Goal: Entertainment & Leisure: Consume media (video, audio)

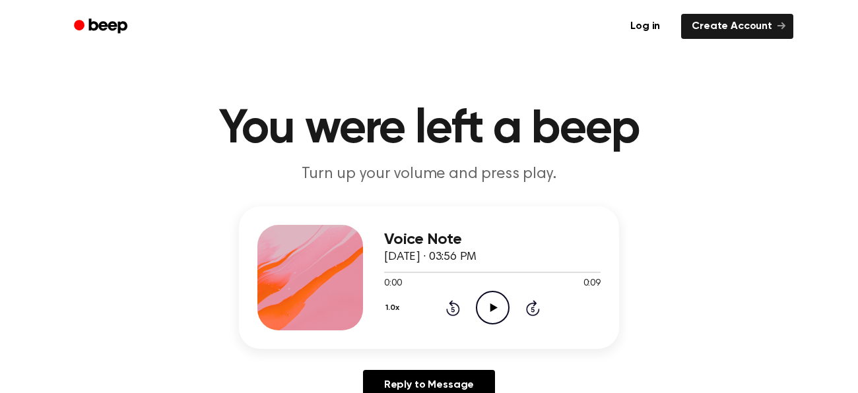
click at [495, 315] on icon "Play Audio" at bounding box center [493, 308] width 34 height 34
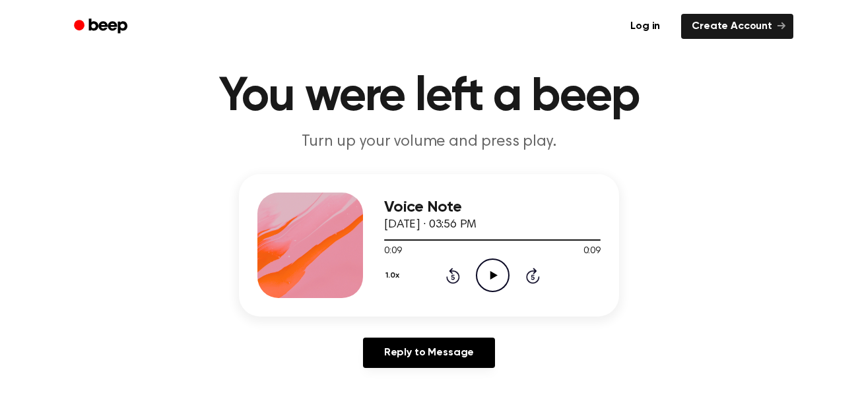
click at [496, 275] on icon "Play Audio" at bounding box center [493, 276] width 34 height 34
click at [496, 275] on icon "Pause Audio" at bounding box center [493, 276] width 34 height 34
click at [496, 275] on icon "Play Audio" at bounding box center [493, 276] width 34 height 34
click at [496, 275] on icon "Pause Audio" at bounding box center [493, 276] width 34 height 34
click at [496, 275] on icon "Play Audio" at bounding box center [493, 276] width 34 height 34
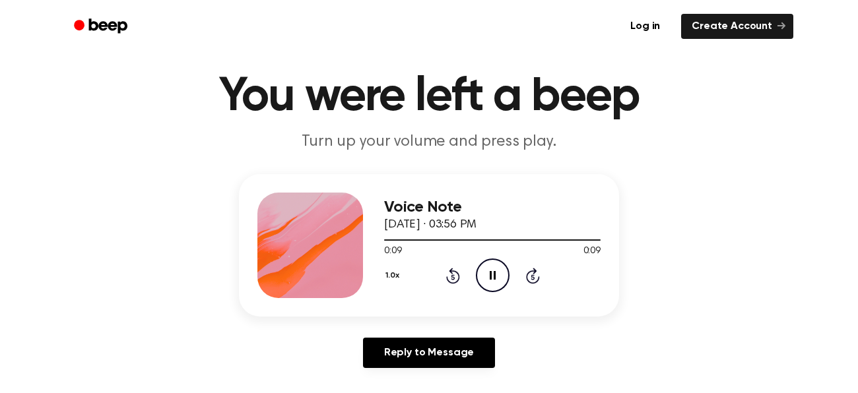
click at [496, 275] on icon "Pause Audio" at bounding box center [493, 276] width 34 height 34
click at [496, 275] on icon at bounding box center [493, 275] width 7 height 9
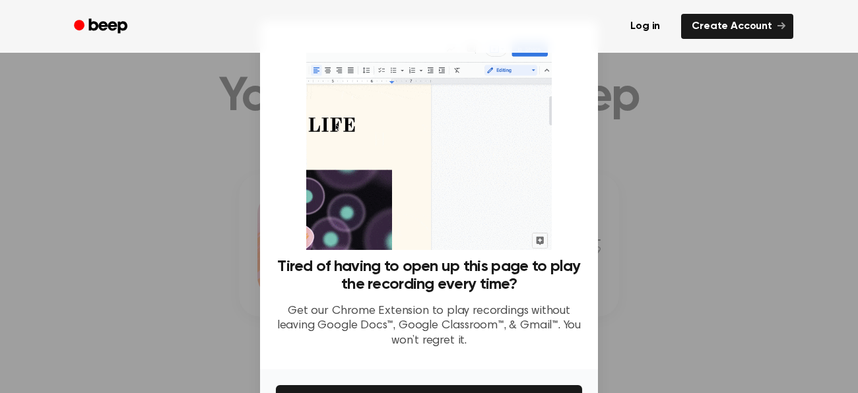
scroll to position [86, 0]
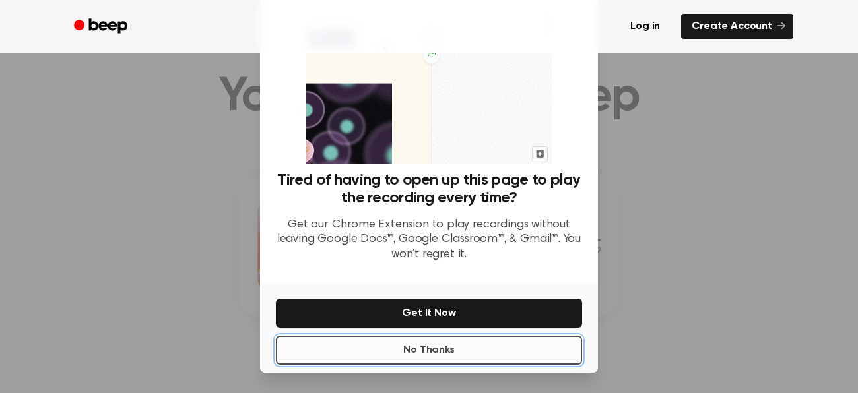
click at [527, 346] on button "No Thanks" at bounding box center [429, 350] width 306 height 29
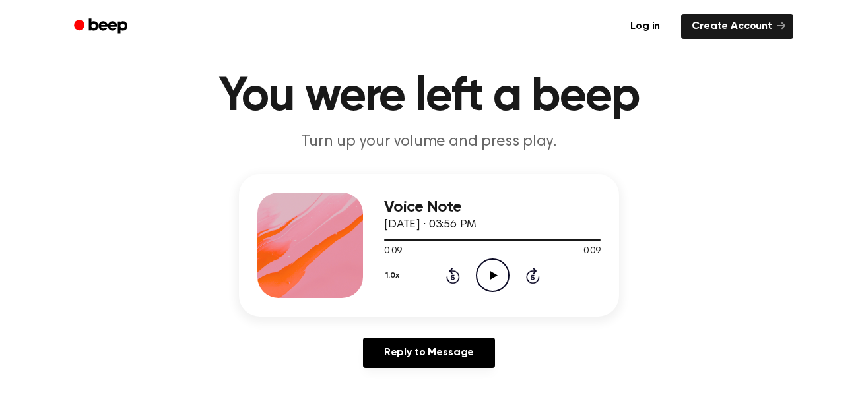
click at [494, 268] on icon "Play Audio" at bounding box center [493, 276] width 34 height 34
click at [716, 28] on link "Create Account" at bounding box center [737, 26] width 112 height 25
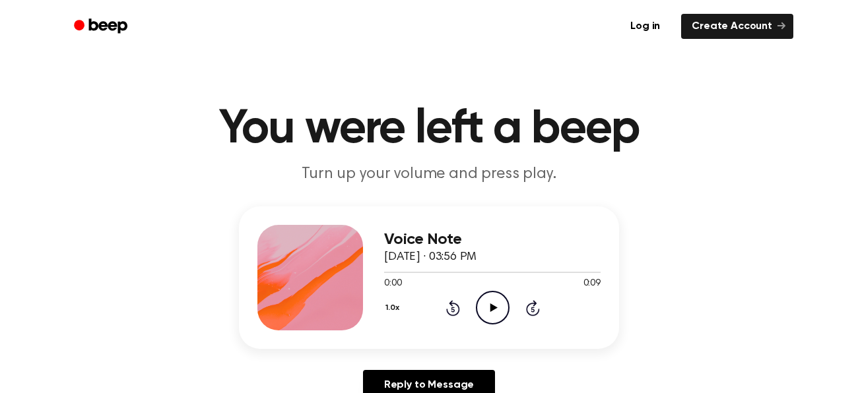
click at [499, 300] on icon "Play Audio" at bounding box center [493, 308] width 34 height 34
click at [492, 302] on icon "Play Audio" at bounding box center [493, 308] width 34 height 34
click at [486, 321] on icon "Play Audio" at bounding box center [493, 308] width 34 height 34
click at [483, 314] on icon "Play Audio" at bounding box center [493, 308] width 34 height 34
click at [471, 297] on div "1.0x Rewind 5 seconds Play Audio Skip 5 seconds" at bounding box center [492, 308] width 217 height 34
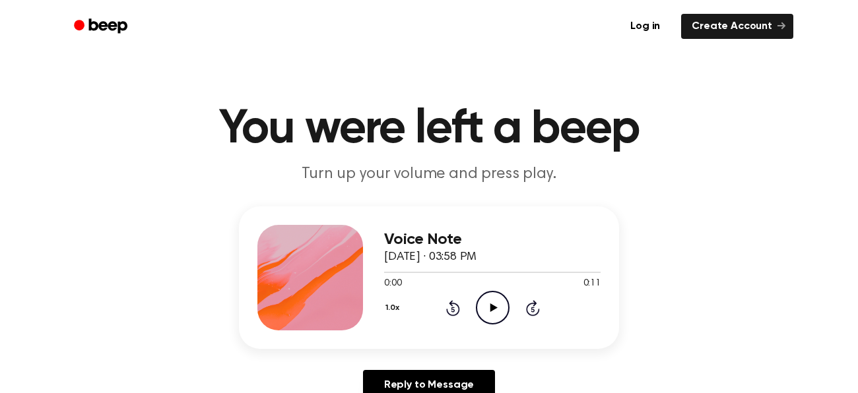
click at [487, 306] on icon "Play Audio" at bounding box center [493, 308] width 34 height 34
click at [477, 316] on icon "Play Audio" at bounding box center [493, 308] width 34 height 34
click at [496, 316] on icon "Play Audio" at bounding box center [493, 308] width 34 height 34
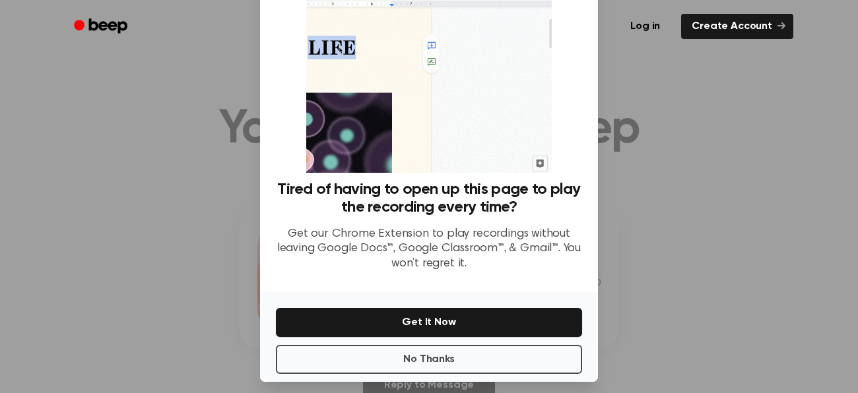
scroll to position [81, 0]
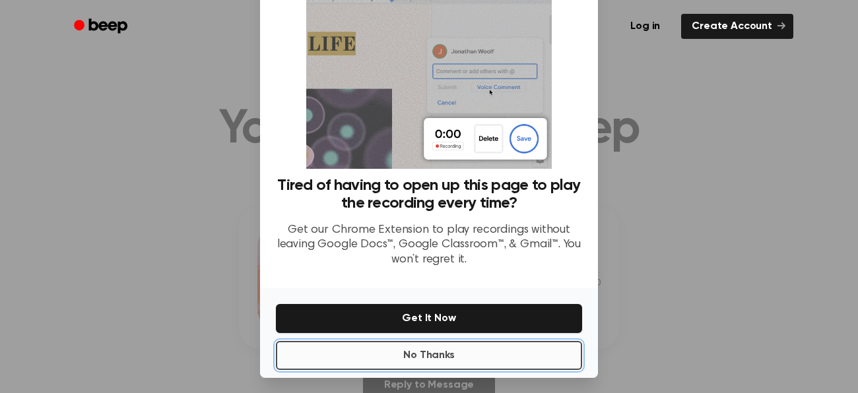
click at [570, 355] on button "No Thanks" at bounding box center [429, 355] width 306 height 29
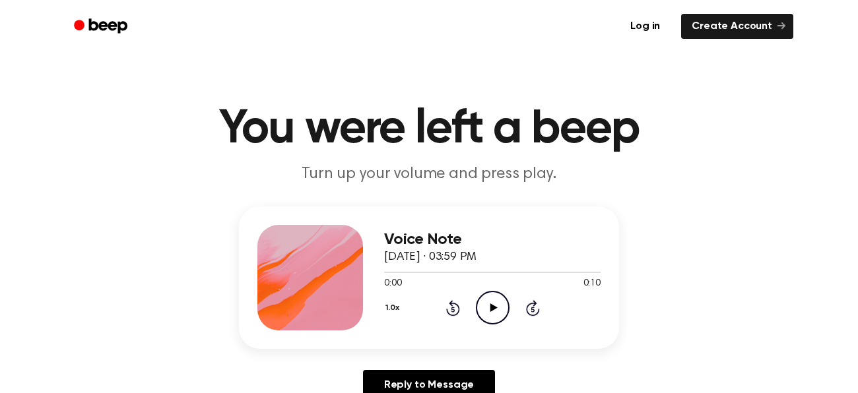
click at [500, 310] on icon "Play Audio" at bounding box center [493, 308] width 34 height 34
click at [429, 382] on link "Reply to Message" at bounding box center [429, 385] width 132 height 30
click at [492, 306] on icon at bounding box center [493, 308] width 7 height 9
click at [491, 310] on icon at bounding box center [493, 308] width 7 height 9
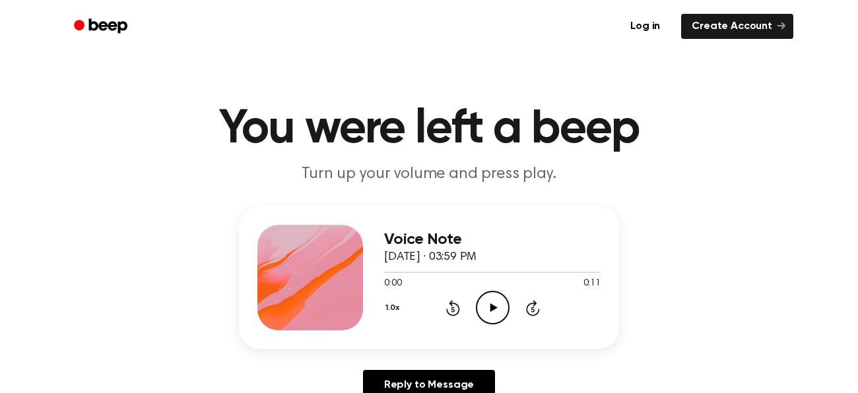
click at [506, 311] on icon "Play Audio" at bounding box center [493, 308] width 34 height 34
click at [533, 304] on icon at bounding box center [533, 308] width 14 height 16
click at [448, 303] on icon "Rewind 5 seconds" at bounding box center [453, 308] width 15 height 17
click at [415, 269] on div at bounding box center [492, 272] width 217 height 11
click at [497, 303] on icon "Play Audio" at bounding box center [493, 308] width 34 height 34
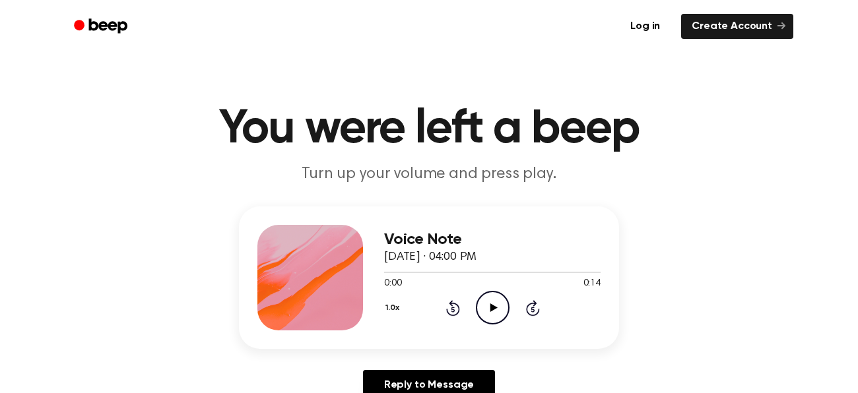
click at [489, 296] on icon "Play Audio" at bounding box center [493, 308] width 34 height 34
click at [493, 306] on icon at bounding box center [493, 308] width 7 height 9
click at [476, 311] on icon "Play Audio" at bounding box center [493, 308] width 34 height 34
click at [454, 308] on icon at bounding box center [452, 309] width 3 height 5
click at [500, 311] on icon "Play Audio" at bounding box center [493, 308] width 34 height 34
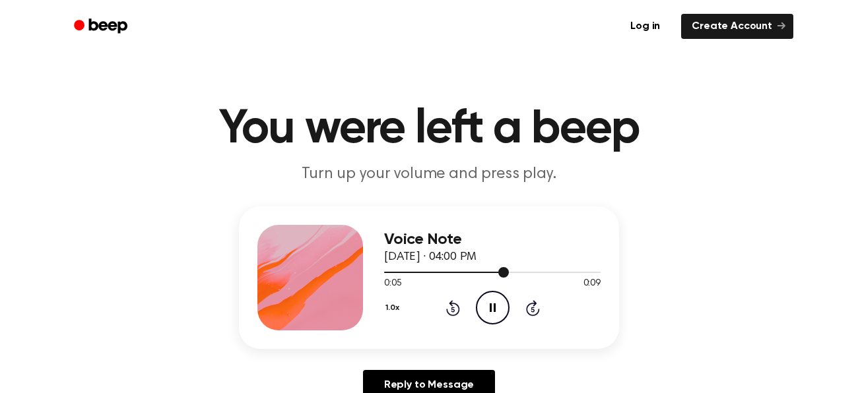
click at [391, 269] on div at bounding box center [492, 272] width 217 height 11
click at [384, 272] on div at bounding box center [492, 272] width 217 height 1
click at [382, 271] on div "Voice Note September 21, 2022 · 04:00 PM 0:09 0:09 Your browser does not suppor…" at bounding box center [429, 278] width 380 height 143
click at [384, 265] on div "Voice Note September 21, 2022 · 04:00 PM" at bounding box center [492, 249] width 217 height 36
click at [384, 273] on div at bounding box center [492, 272] width 217 height 1
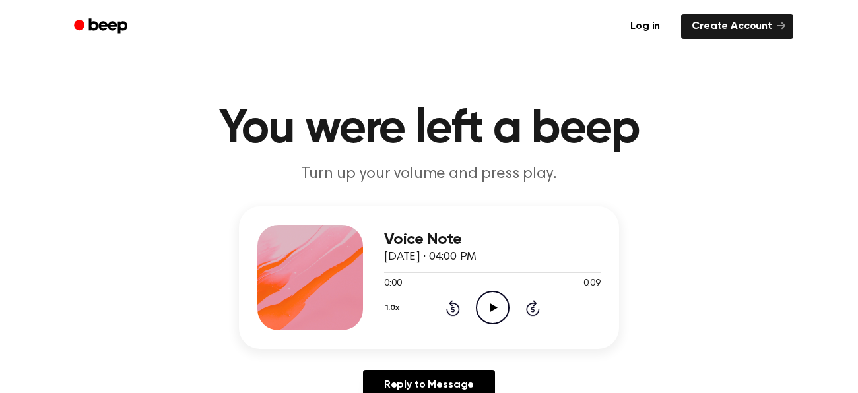
click at [485, 302] on icon "Play Audio" at bounding box center [493, 308] width 34 height 34
click at [492, 304] on icon "Play Audio" at bounding box center [493, 308] width 34 height 34
